Goal: Communication & Community: Answer question/provide support

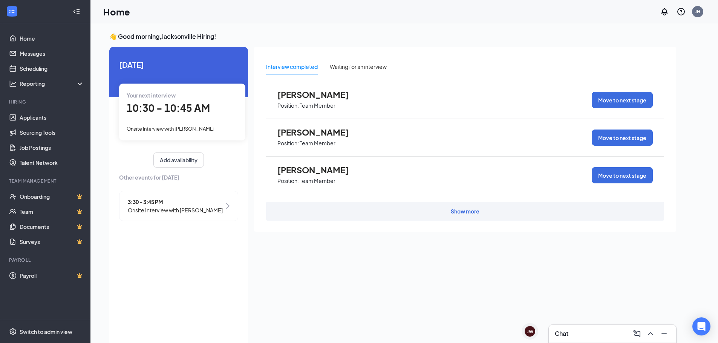
scroll to position [3, 0]
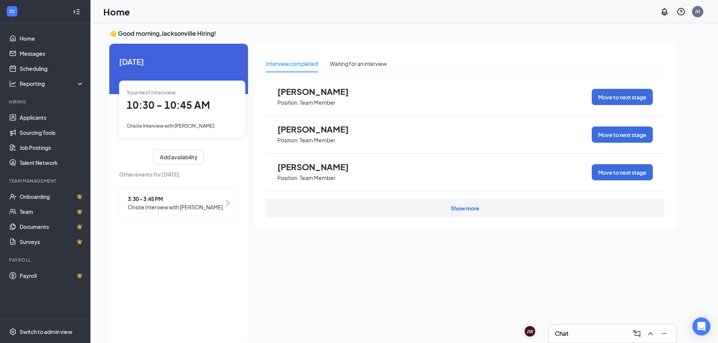
click at [602, 342] on div "Chat" at bounding box center [612, 334] width 127 height 18
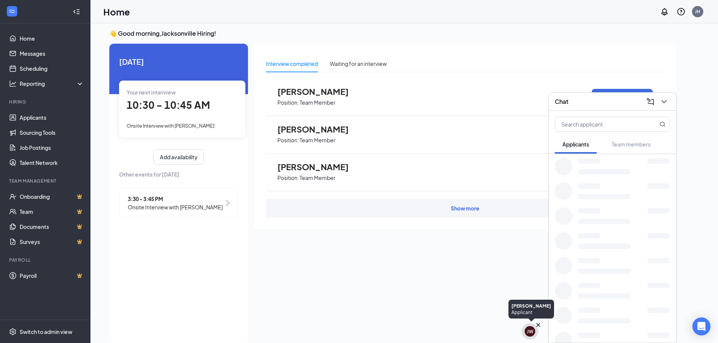
click at [526, 334] on div "JW" at bounding box center [530, 331] width 11 height 11
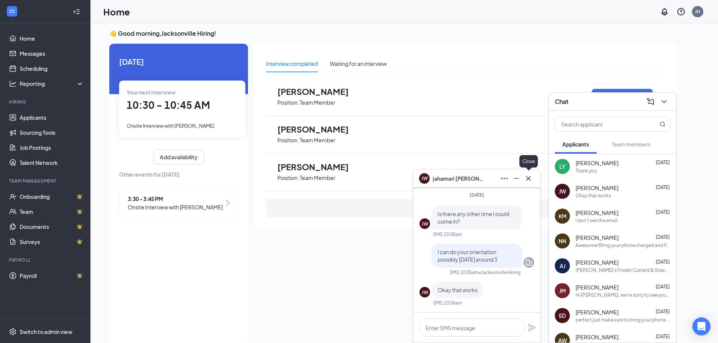
click at [530, 176] on icon "Cross" at bounding box center [528, 178] width 5 height 5
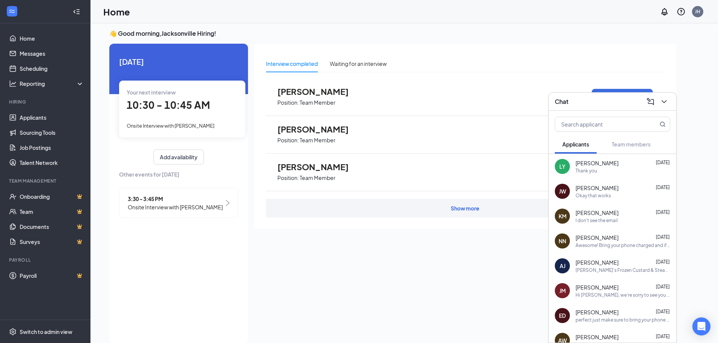
click at [609, 215] on span "[PERSON_NAME]" at bounding box center [597, 213] width 43 height 8
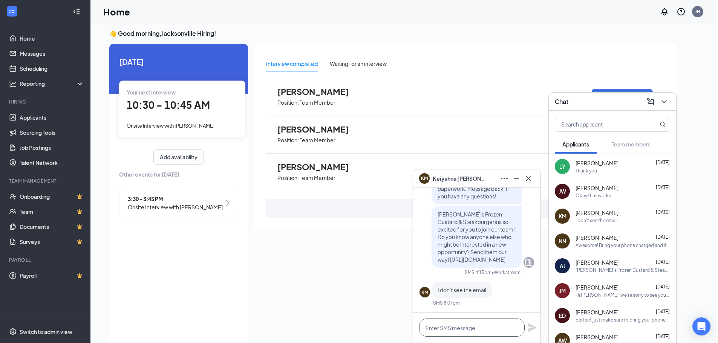
click at [466, 330] on textarea at bounding box center [472, 328] width 106 height 18
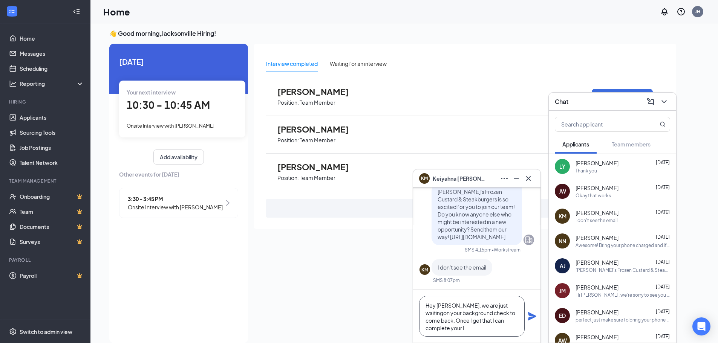
scroll to position [0, 0]
type textarea "Hey [PERSON_NAME], we are just waitingon your background check to come back. On…"
click at [528, 319] on icon "Plane" at bounding box center [532, 316] width 9 height 9
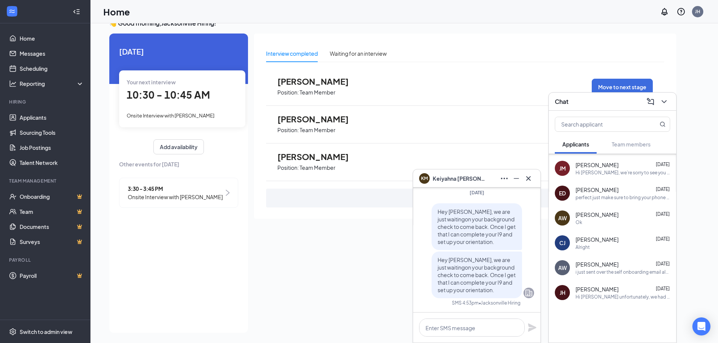
scroll to position [16, 0]
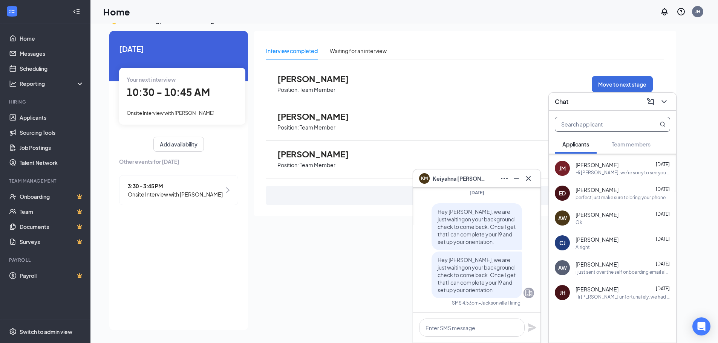
click at [616, 128] on input "text" at bounding box center [599, 124] width 89 height 14
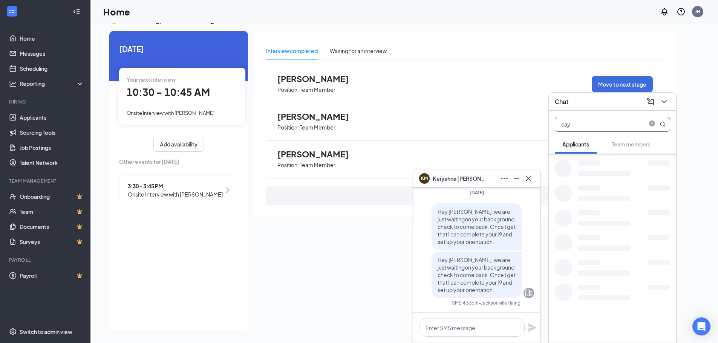
scroll to position [0, 0]
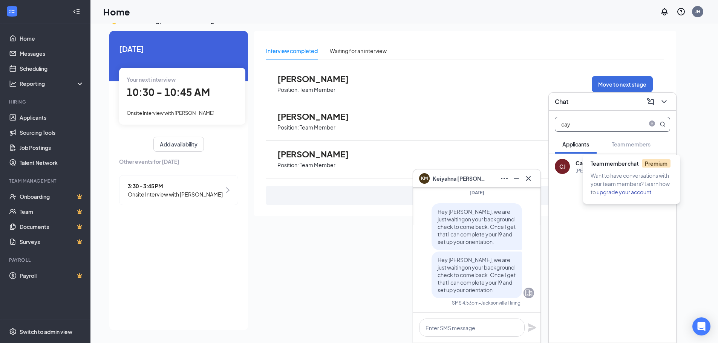
type input "cay"
click at [631, 163] on span "Team member chat Premium" at bounding box center [631, 163] width 80 height 7
click at [586, 173] on div "[PERSON_NAME]'s Frozen Custard & Steakburgers is so excited for you to join our…" at bounding box center [623, 171] width 95 height 6
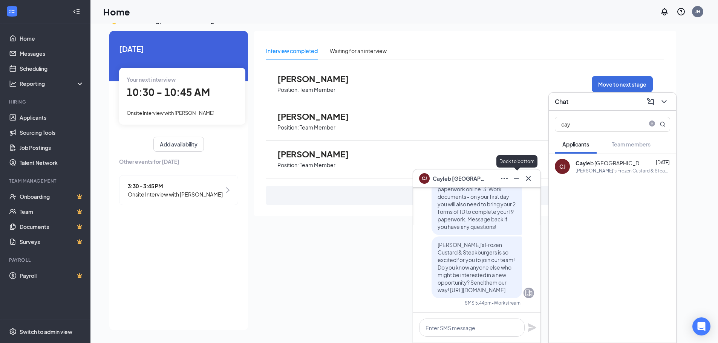
click at [515, 180] on icon "Minimize" at bounding box center [516, 178] width 9 height 9
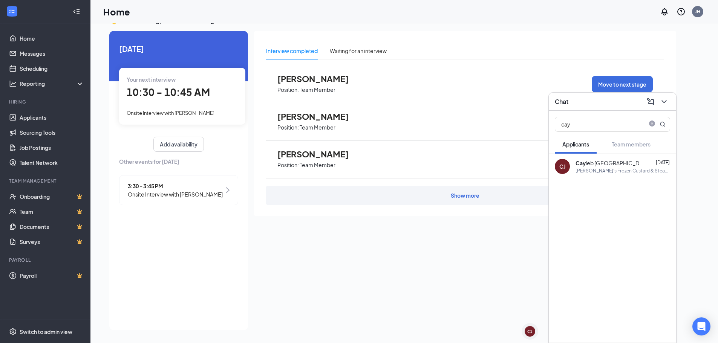
click at [595, 169] on div "[PERSON_NAME]'s Frozen Custard & Steakburgers is so excited for you to join our…" at bounding box center [623, 171] width 95 height 6
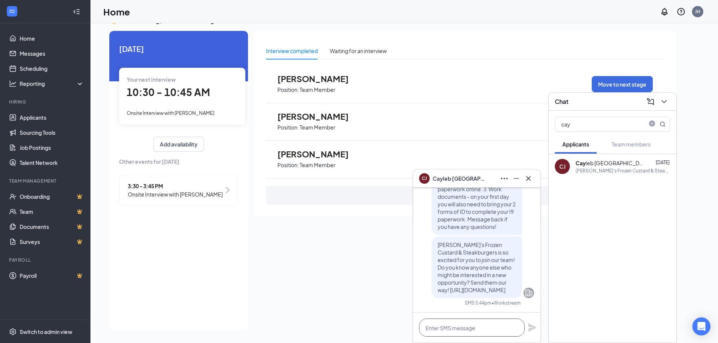
click at [469, 326] on textarea at bounding box center [472, 328] width 106 height 18
type textarea "J"
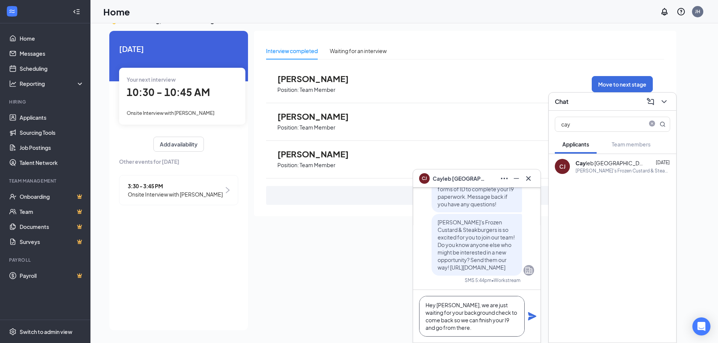
type textarea "Hey [PERSON_NAME], we are just waiting for your background check to come back s…"
click at [534, 315] on icon "Plane" at bounding box center [532, 316] width 9 height 9
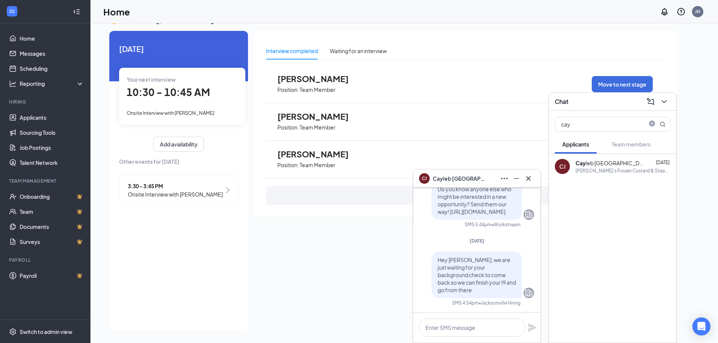
scroll to position [0, 0]
click at [530, 179] on icon "Cross" at bounding box center [528, 178] width 9 height 9
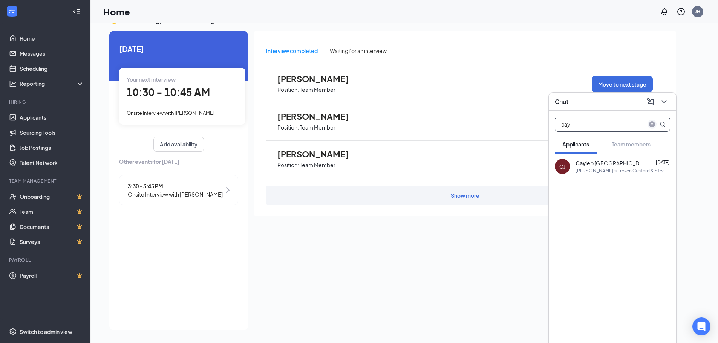
click at [650, 123] on icon "close-circle" at bounding box center [652, 124] width 6 height 6
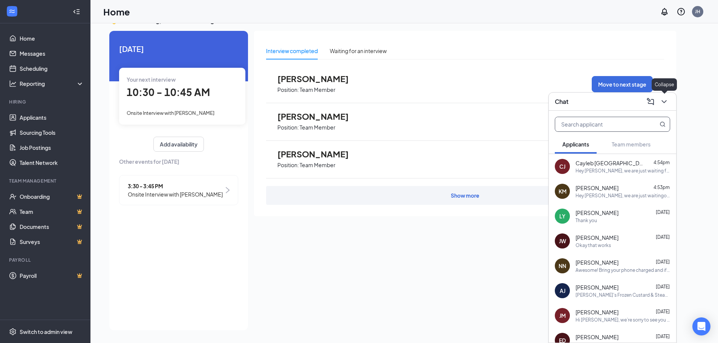
click at [666, 103] on icon "ChevronDown" at bounding box center [664, 101] width 9 height 9
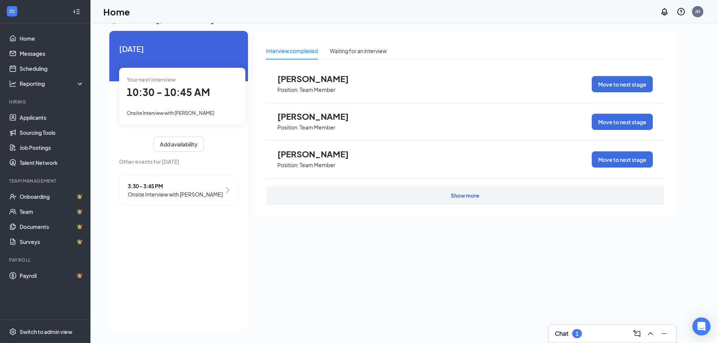
click at [585, 334] on div "Chat 1" at bounding box center [612, 334] width 115 height 12
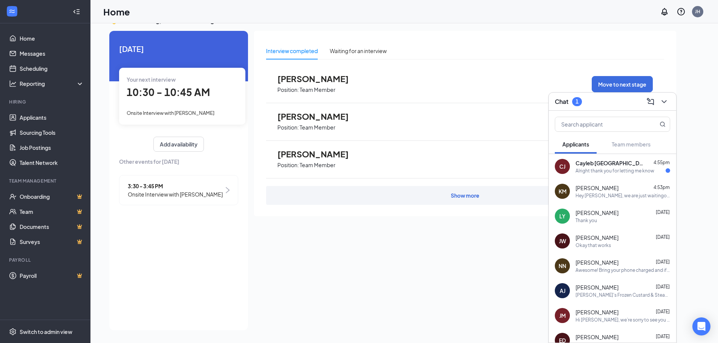
click at [627, 170] on div "Alright thank you for letting me know" at bounding box center [615, 171] width 79 height 6
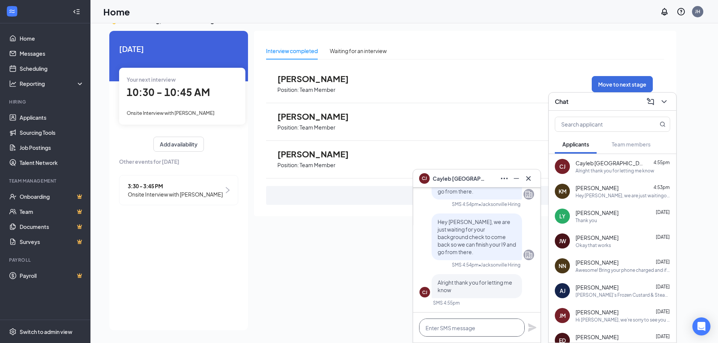
click at [480, 323] on textarea at bounding box center [472, 328] width 106 height 18
type textarea "W"
click at [530, 178] on icon "Cross" at bounding box center [528, 178] width 9 height 9
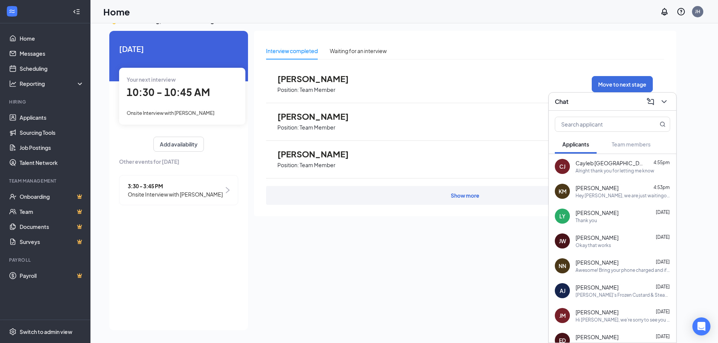
click at [227, 267] on div "[DATE] Your next interview 10:30 - 10:45 AM Onsite Interview with [PERSON_NAME]…" at bounding box center [178, 181] width 139 height 300
drag, startPoint x: 671, startPoint y: 103, endPoint x: 667, endPoint y: 104, distance: 4.1
click at [670, 103] on div "Chat" at bounding box center [612, 102] width 127 height 18
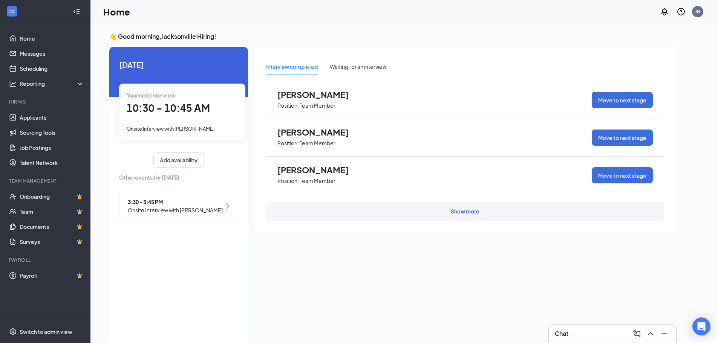
click at [584, 331] on div "Chat" at bounding box center [612, 334] width 115 height 12
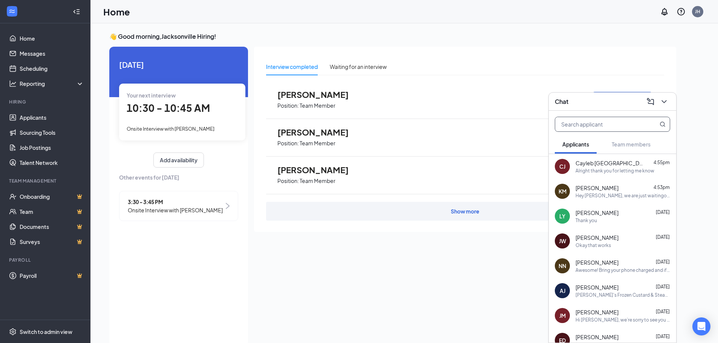
click at [577, 122] on input "text" at bounding box center [599, 124] width 89 height 14
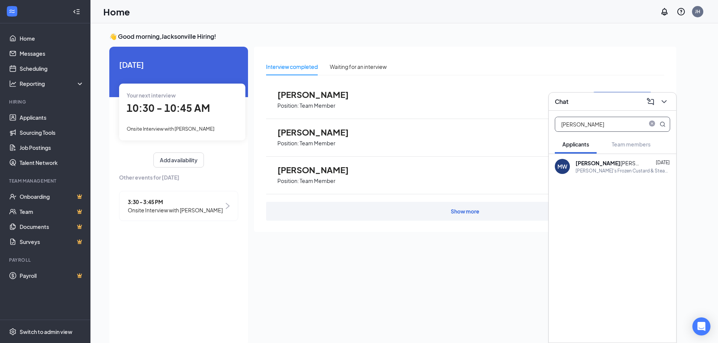
type input "morgan"
click at [613, 165] on div "Morgan Whaley" at bounding box center [610, 163] width 68 height 8
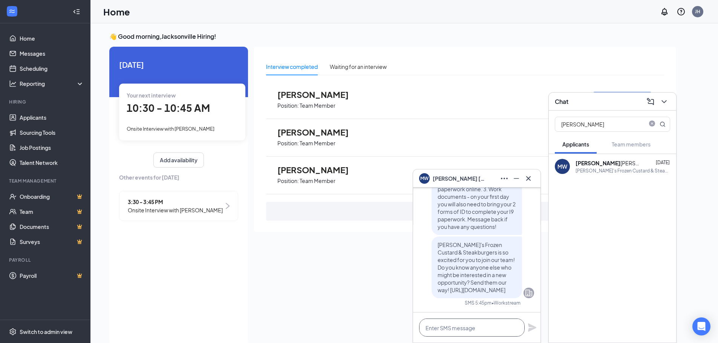
click at [498, 326] on textarea at bounding box center [472, 328] width 106 height 18
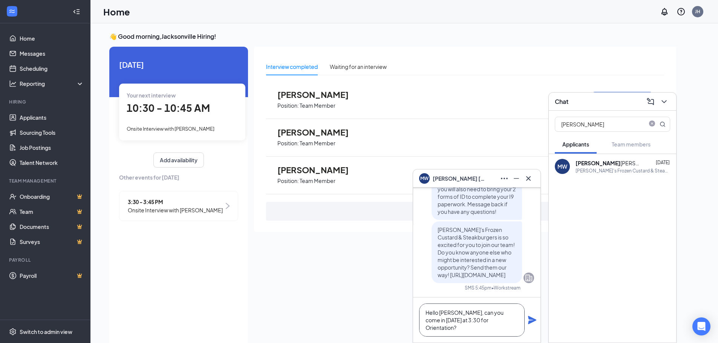
type textarea "Hello Morgan, can you come in on Wednesday the 17th at 3:30 for Orientation?"
click at [531, 319] on icon "Plane" at bounding box center [532, 320] width 8 height 8
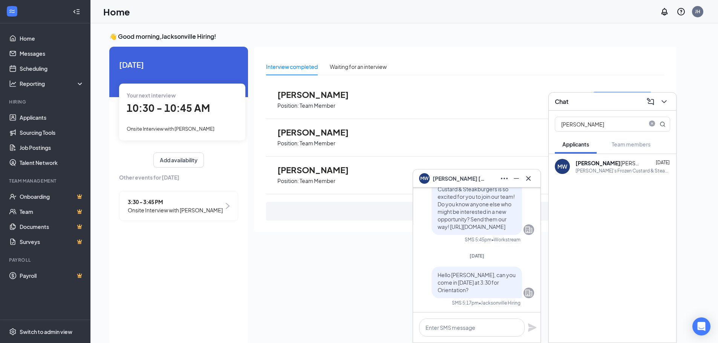
scroll to position [0, 0]
click at [656, 126] on span "close-circle" at bounding box center [652, 124] width 9 height 9
click at [662, 105] on icon "ChevronDown" at bounding box center [664, 101] width 9 height 9
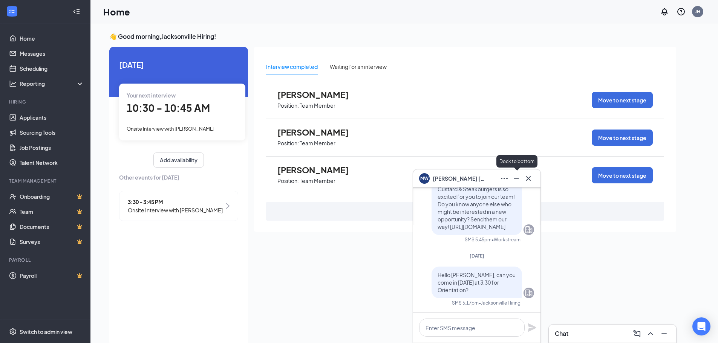
click at [518, 179] on icon "Minimize" at bounding box center [516, 178] width 9 height 9
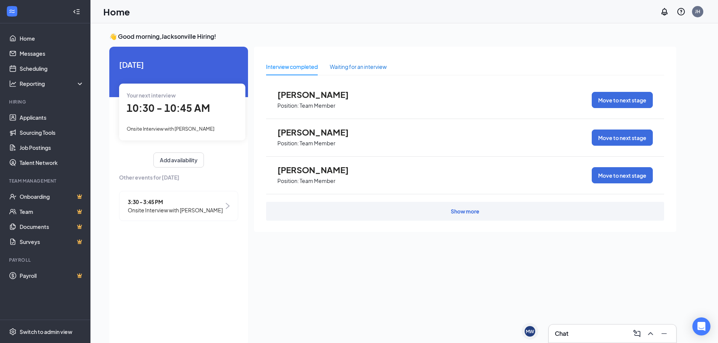
click at [346, 64] on div "Waiting for an interview" at bounding box center [358, 67] width 57 height 8
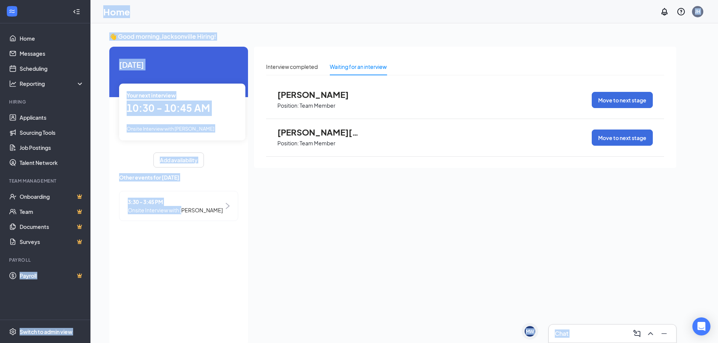
scroll to position [16, 0]
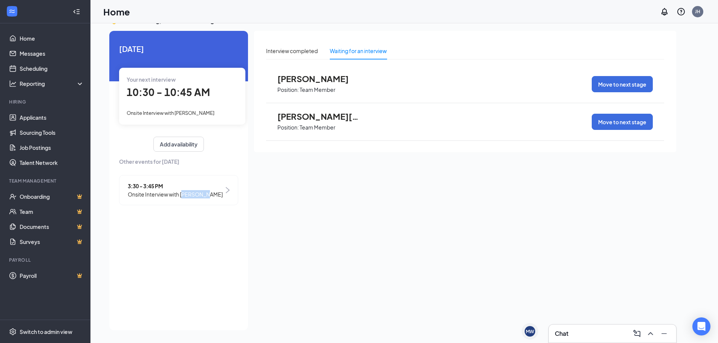
drag, startPoint x: 183, startPoint y: 210, endPoint x: 304, endPoint y: 234, distance: 123.5
click at [287, 313] on div "Today Your next interview 10:30 - 10:45 AM Onsite Interview with June McClenton…" at bounding box center [392, 181] width 567 height 300
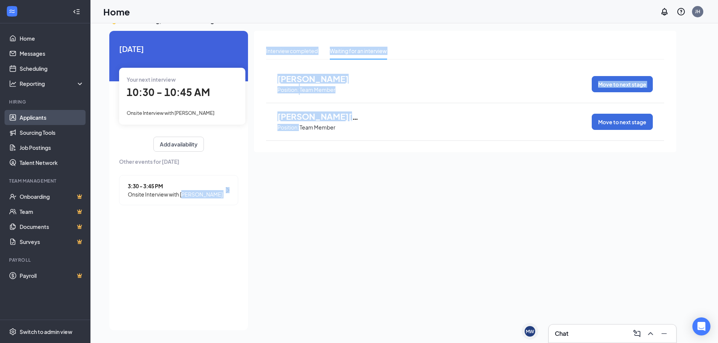
click at [35, 115] on link "Applicants" at bounding box center [52, 117] width 64 height 15
click at [25, 36] on link "Home" at bounding box center [52, 38] width 64 height 15
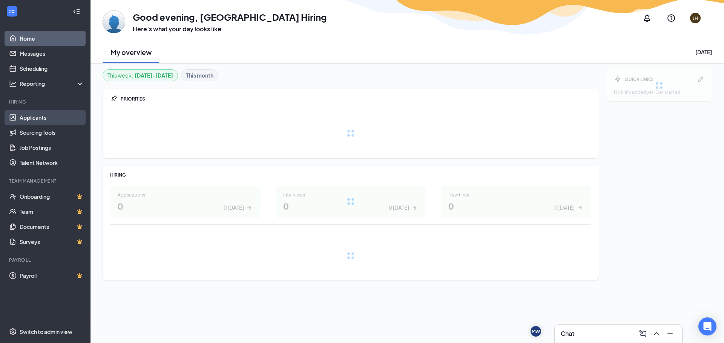
click at [49, 117] on link "Applicants" at bounding box center [52, 117] width 64 height 15
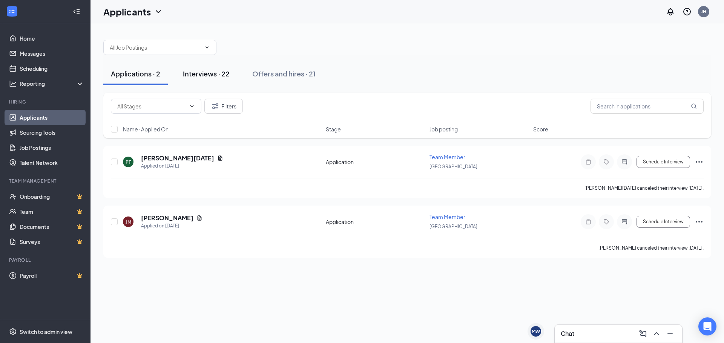
click at [213, 75] on div "Interviews · 22" at bounding box center [206, 73] width 47 height 9
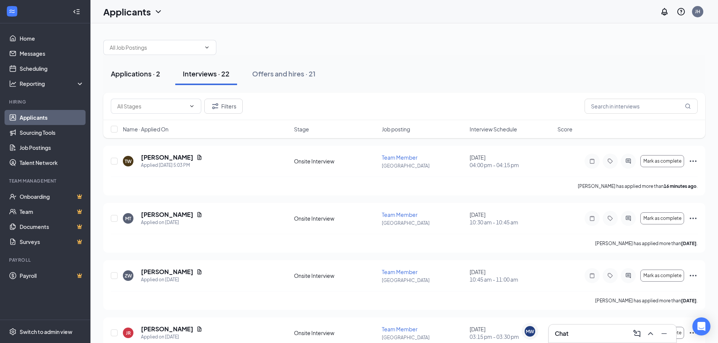
click at [128, 70] on div "Applications · 2" at bounding box center [135, 73] width 49 height 9
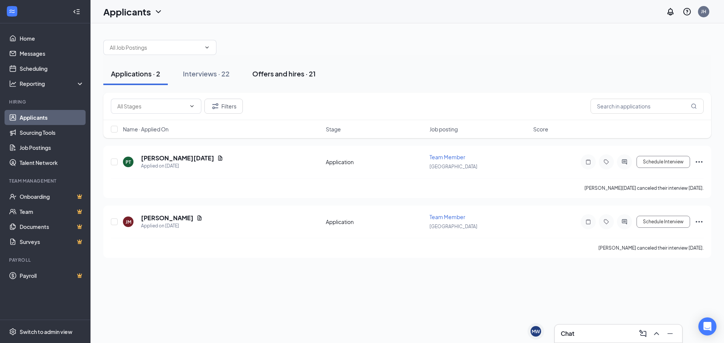
click at [294, 74] on div "Offers and hires · 21" at bounding box center [283, 73] width 63 height 9
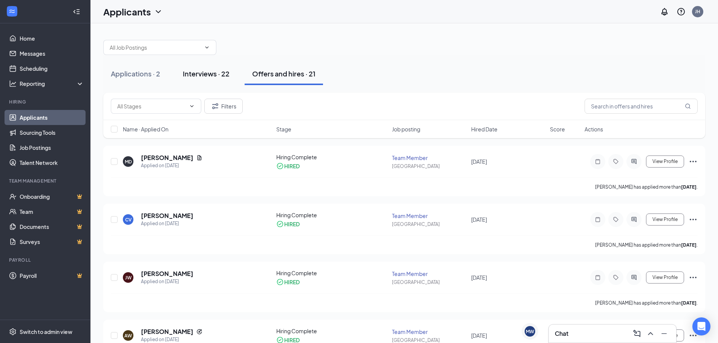
click at [207, 75] on div "Interviews · 22" at bounding box center [206, 73] width 47 height 9
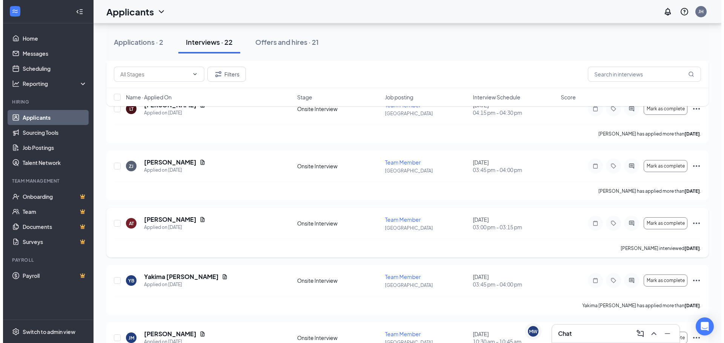
scroll to position [339, 0]
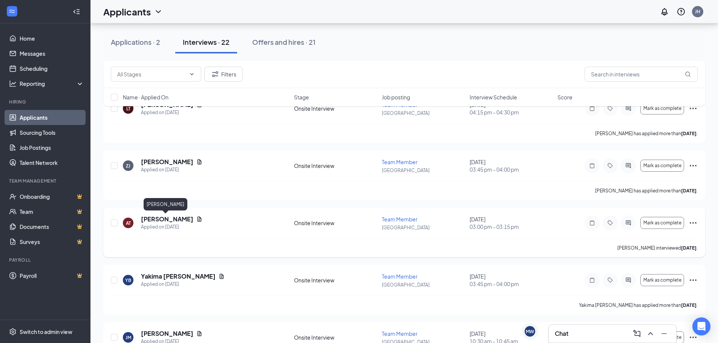
click at [171, 221] on h5 "Amaya Taylor" at bounding box center [167, 219] width 52 height 8
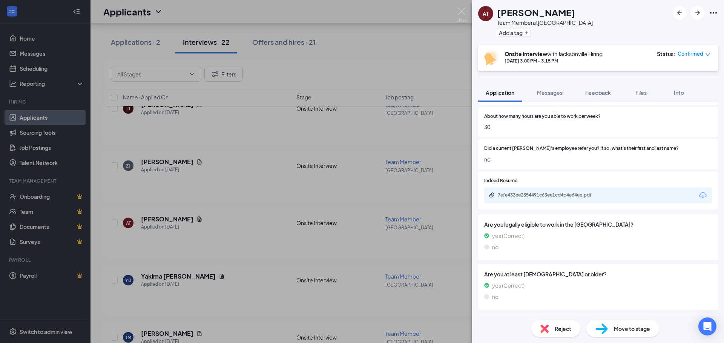
scroll to position [442, 0]
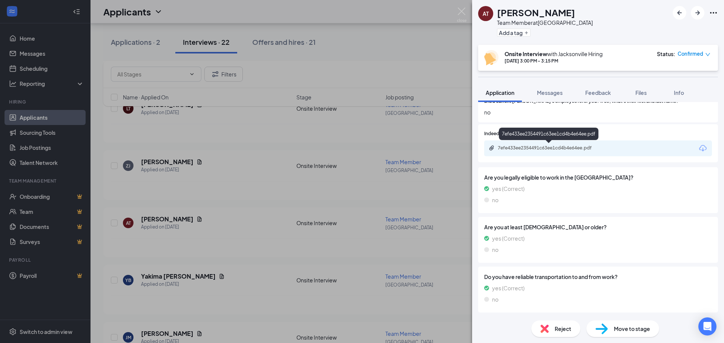
click at [529, 148] on div "7efe433ee2354491c63ee1cd4b4e64ee.pdf" at bounding box center [551, 148] width 106 height 6
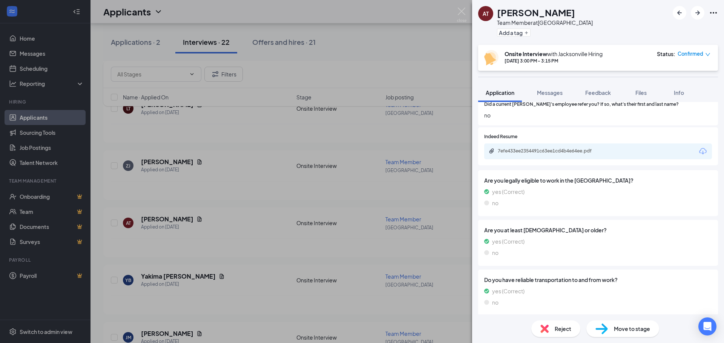
click at [624, 24] on div "AT Amaya Taylor Team Member at Jacksonville Add a tag" at bounding box center [598, 22] width 252 height 45
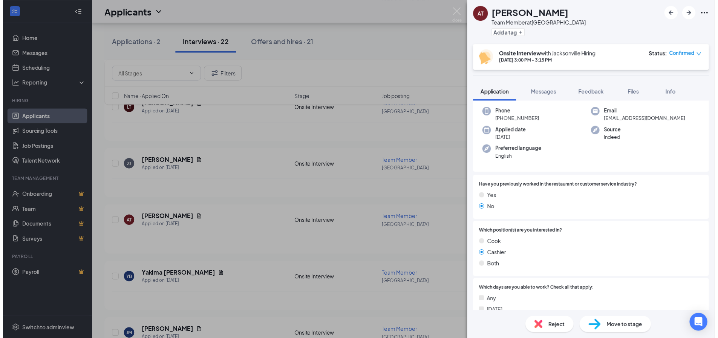
scroll to position [0, 0]
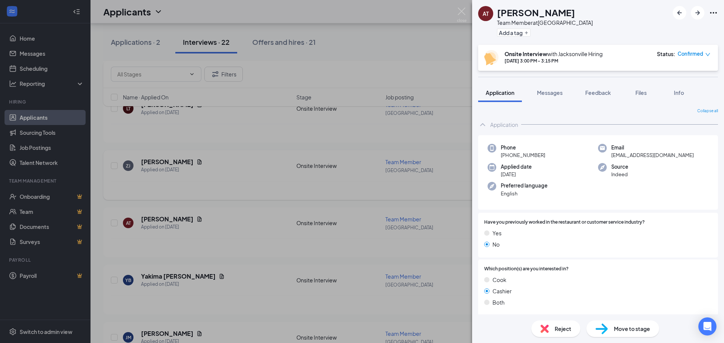
drag, startPoint x: 437, startPoint y: 70, endPoint x: 442, endPoint y: 175, distance: 104.9
click at [437, 70] on div "AT Amaya Taylor Team Member at Jacksonville Add a tag Onsite Interview with Jac…" at bounding box center [362, 171] width 724 height 343
